Goal: Task Accomplishment & Management: Use online tool/utility

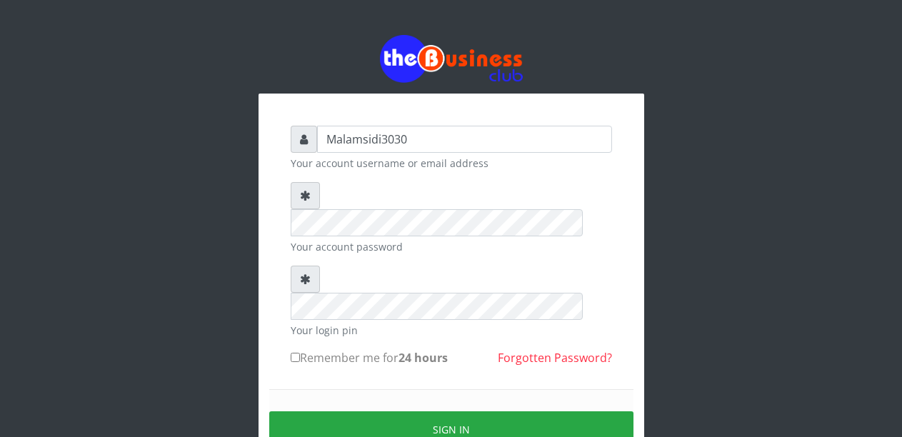
type input "Malamsidi3030"
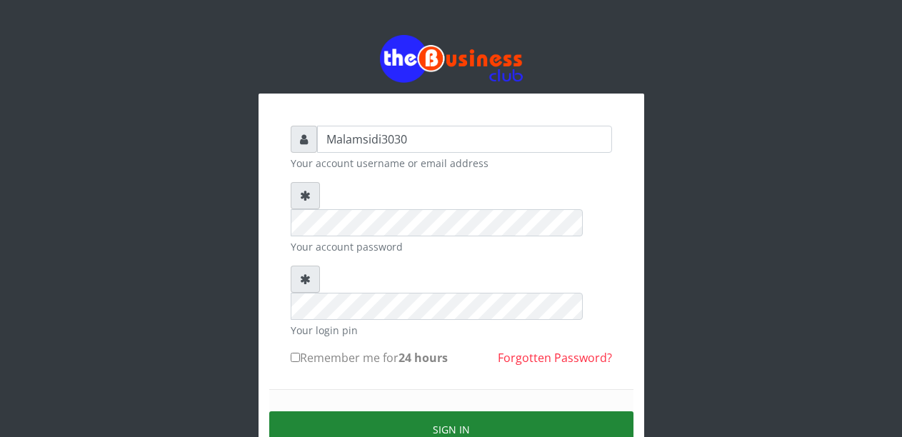
click at [423, 412] on button "Sign in" at bounding box center [451, 430] width 364 height 36
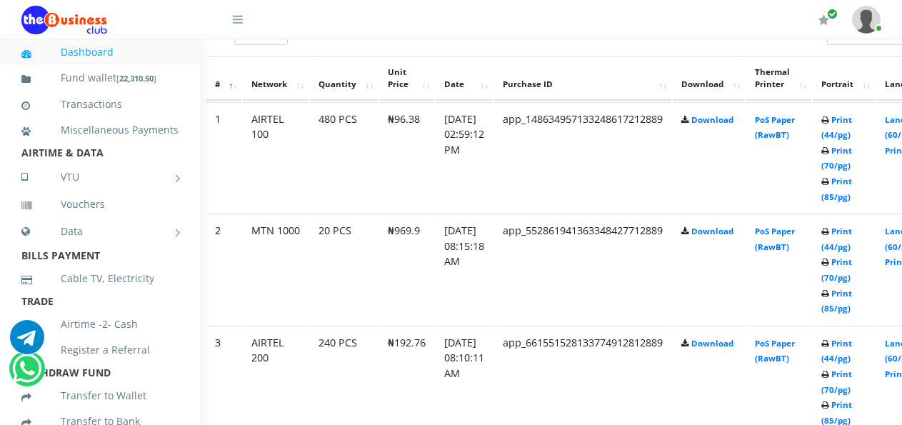
scroll to position [802, 78]
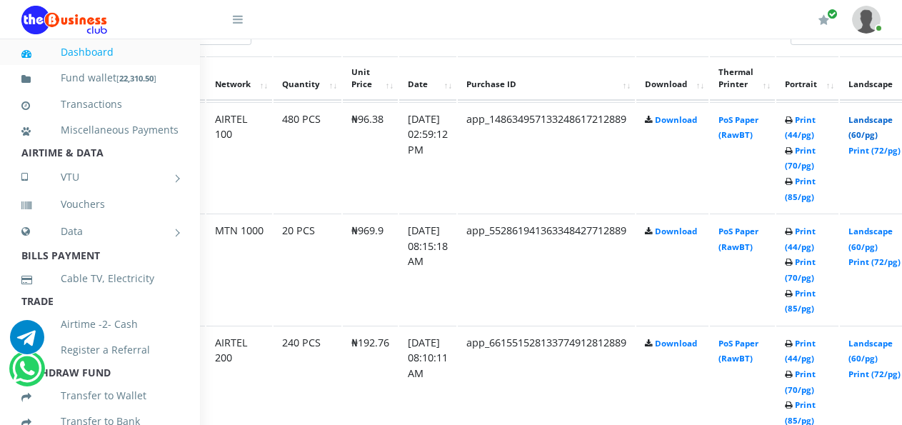
click at [882, 123] on link "Landscape (60/pg)" at bounding box center [871, 127] width 44 height 26
